Goal: Find specific page/section

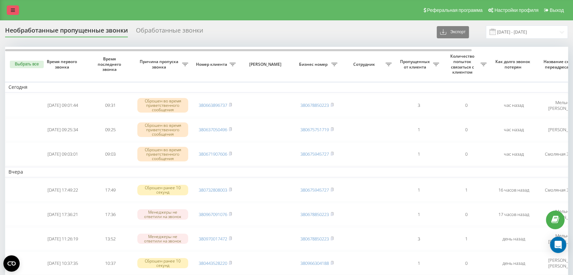
click at [8, 9] on link at bounding box center [13, 9] width 12 height 9
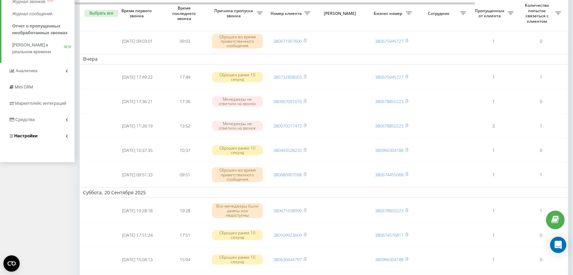
click at [26, 138] on span "Настройки" at bounding box center [25, 135] width 23 height 5
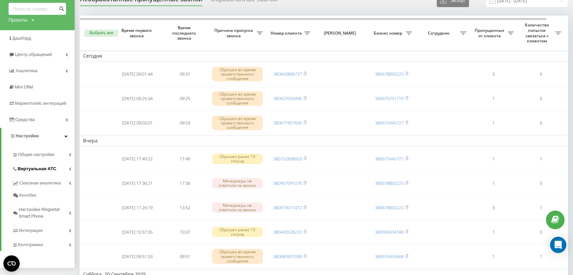
click at [34, 169] on span "Виртуальная АТС" at bounding box center [37, 169] width 39 height 7
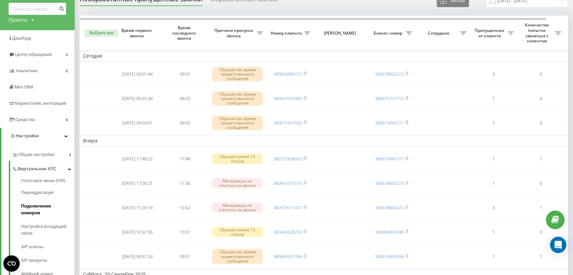
click at [42, 205] on span "Подключение номеров" at bounding box center [46, 210] width 50 height 14
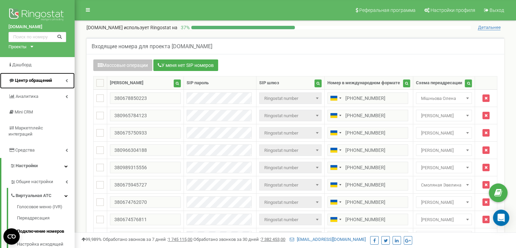
click at [36, 79] on span "Центр обращений" at bounding box center [33, 80] width 37 height 5
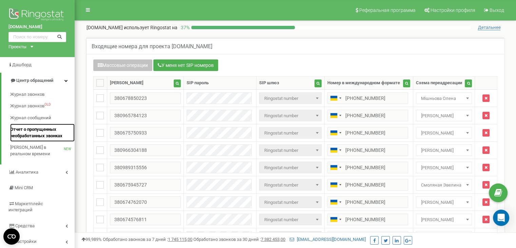
click at [45, 134] on span "Отчет о пропущенных необработанных звонках" at bounding box center [40, 132] width 61 height 13
